Goal: Download file/media

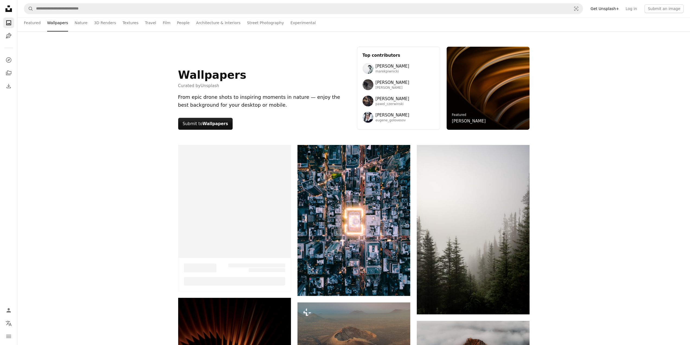
scroll to position [2556, 0]
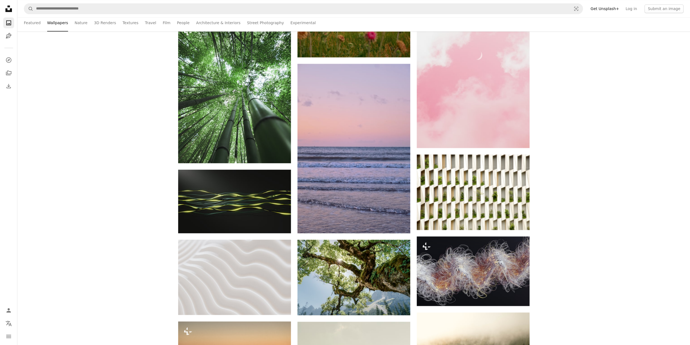
click at [57, 25] on li "Wallpapers" at bounding box center [57, 22] width 21 height 17
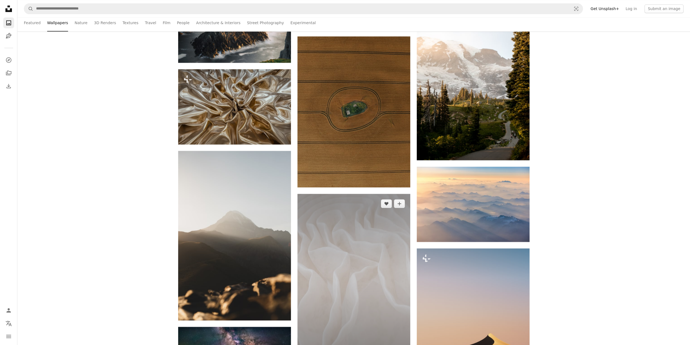
scroll to position [4671, 0]
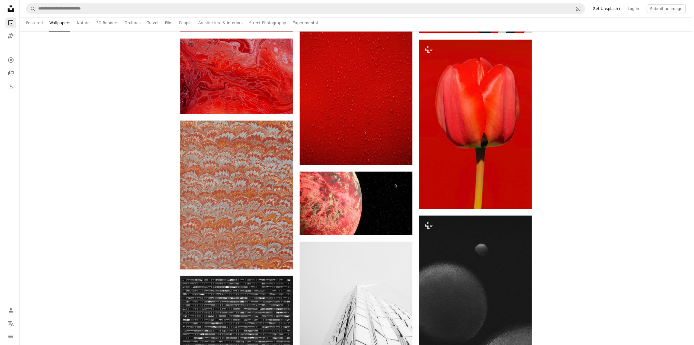
scroll to position [6704, 0]
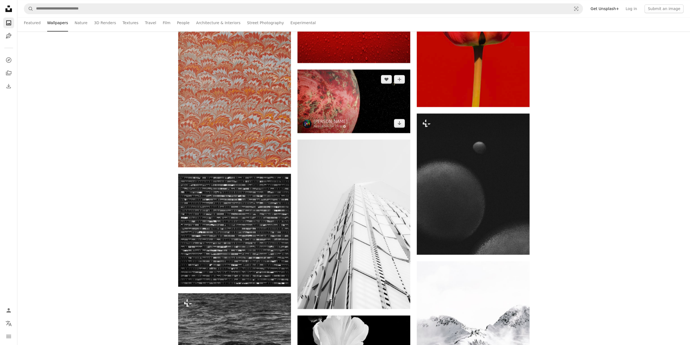
click at [337, 103] on img at bounding box center [353, 100] width 113 height 63
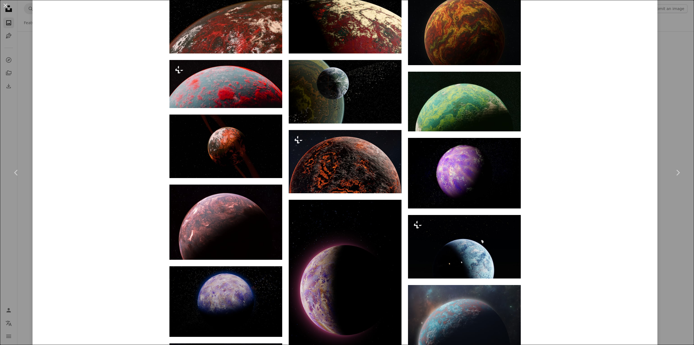
scroll to position [515, 0]
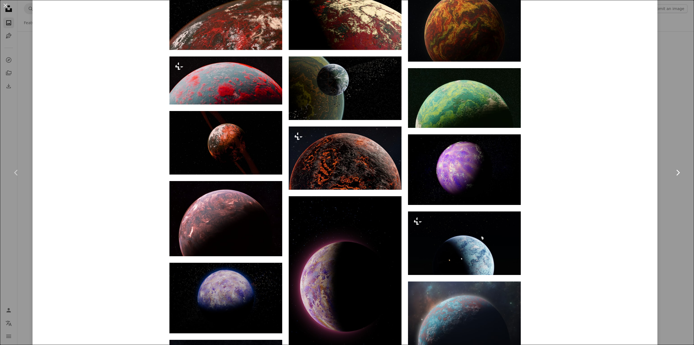
click at [676, 183] on link "Chevron right" at bounding box center [677, 172] width 33 height 52
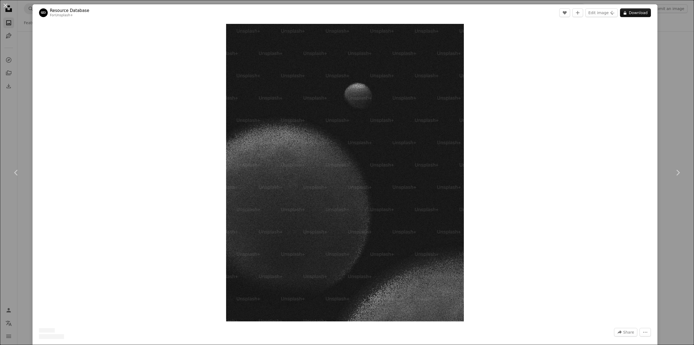
click at [670, 92] on div "An X shape Chevron left Chevron right Resource Database For Unsplash+ A heart A…" at bounding box center [347, 172] width 694 height 345
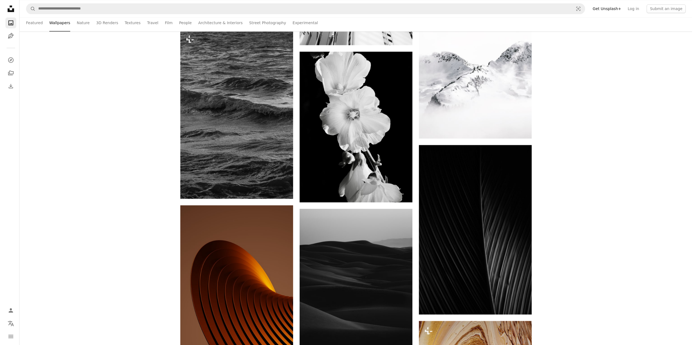
scroll to position [6975, 0]
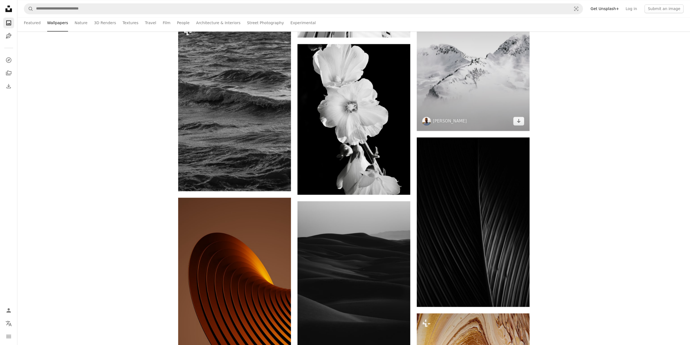
click at [466, 74] on img at bounding box center [473, 60] width 113 height 141
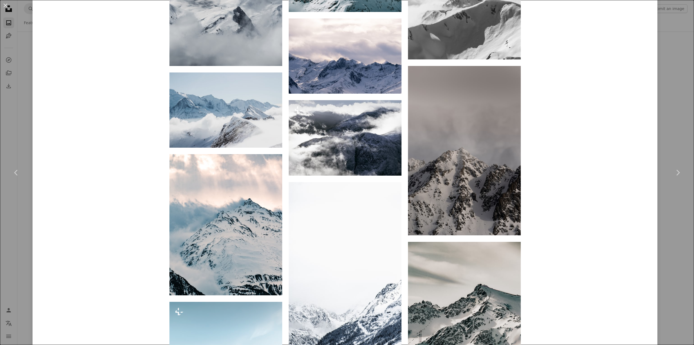
scroll to position [1247, 0]
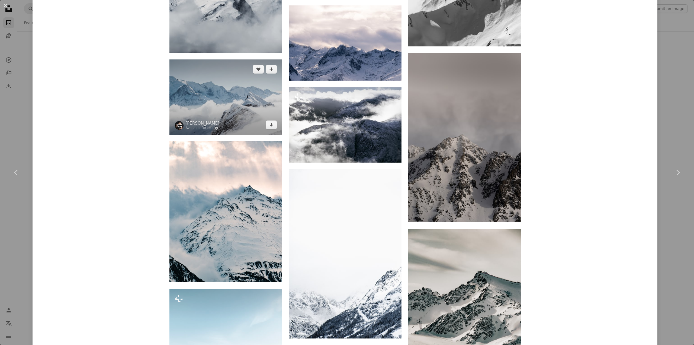
click at [258, 101] on img at bounding box center [225, 96] width 113 height 75
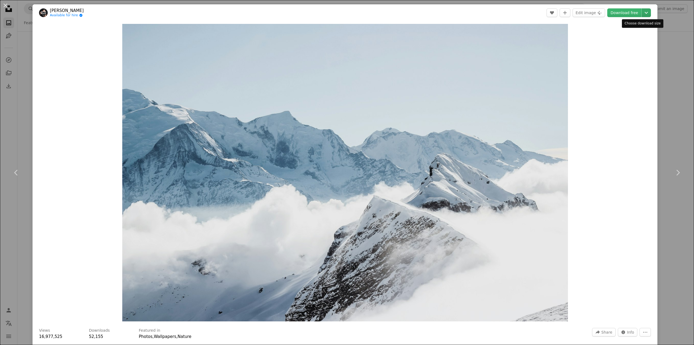
click at [644, 16] on button "Chevron down" at bounding box center [646, 12] width 9 height 9
click at [630, 60] on span "( 5184 x 3456 )" at bounding box center [632, 60] width 27 height 4
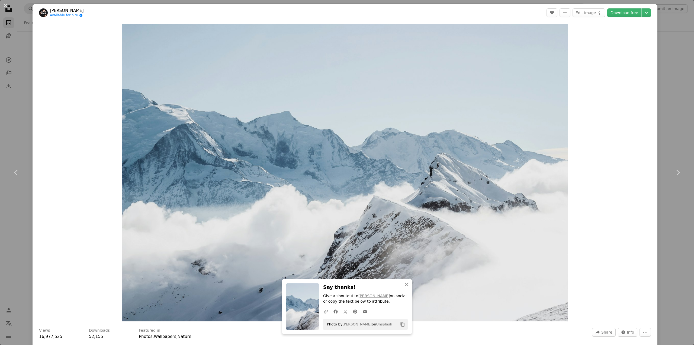
click at [672, 103] on div "An X shape Chevron left Chevron right [PERSON_NAME] Available for hire A checkm…" at bounding box center [347, 172] width 694 height 345
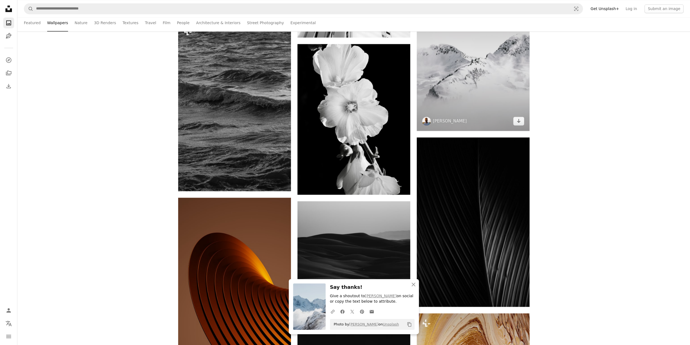
click at [473, 78] on img at bounding box center [473, 60] width 113 height 141
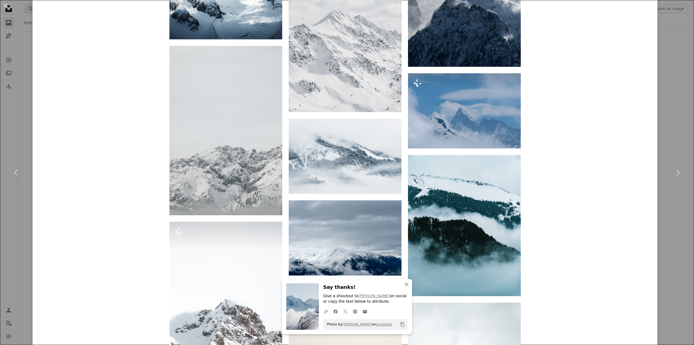
scroll to position [2651, 0]
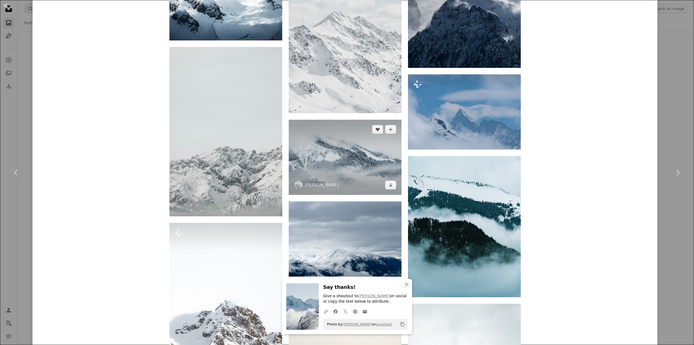
click at [351, 171] on img at bounding box center [345, 157] width 113 height 75
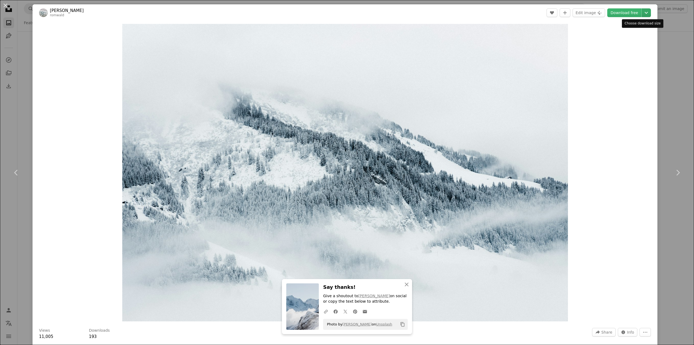
click at [642, 10] on icon "Chevron down" at bounding box center [646, 12] width 9 height 7
click at [604, 60] on span "Original Size" at bounding box center [606, 60] width 24 height 4
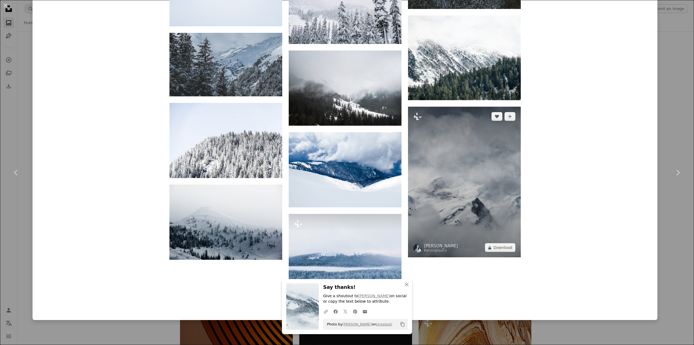
scroll to position [1642, 0]
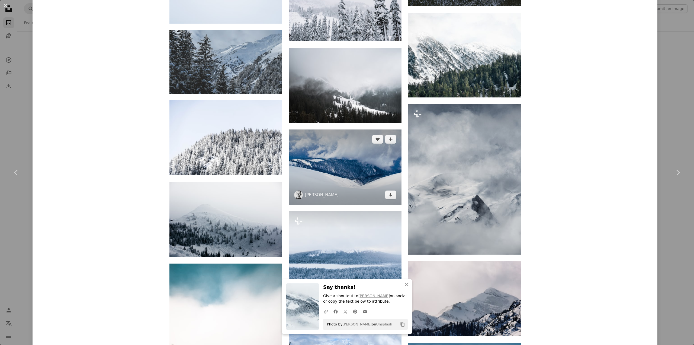
click at [327, 179] on img at bounding box center [345, 166] width 113 height 75
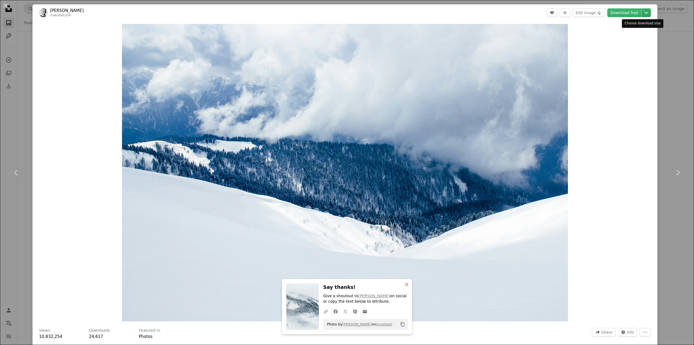
click at [645, 14] on icon "Chevron down" at bounding box center [646, 12] width 9 height 7
click at [608, 59] on span "Original Size" at bounding box center [606, 60] width 24 height 4
click at [664, 99] on div "An X shape Chevron left Chevron right [PERSON_NAME] makubecstor A heart A plus …" at bounding box center [347, 172] width 694 height 345
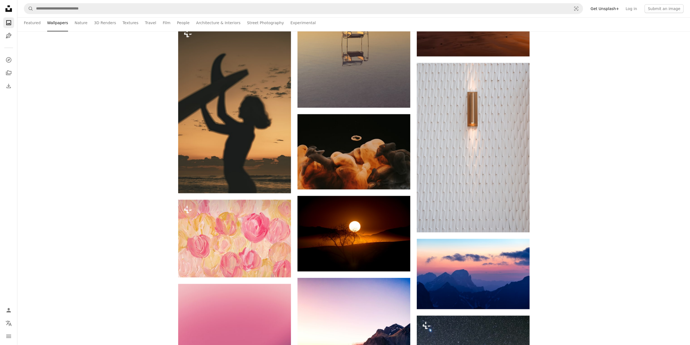
scroll to position [7707, 0]
